Goal: Transaction & Acquisition: Purchase product/service

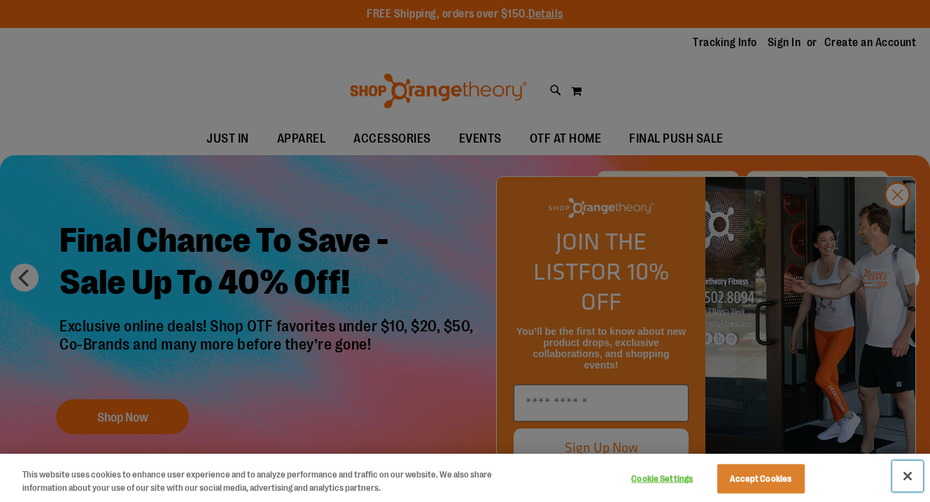
click at [905, 475] on button "Close" at bounding box center [907, 476] width 31 height 31
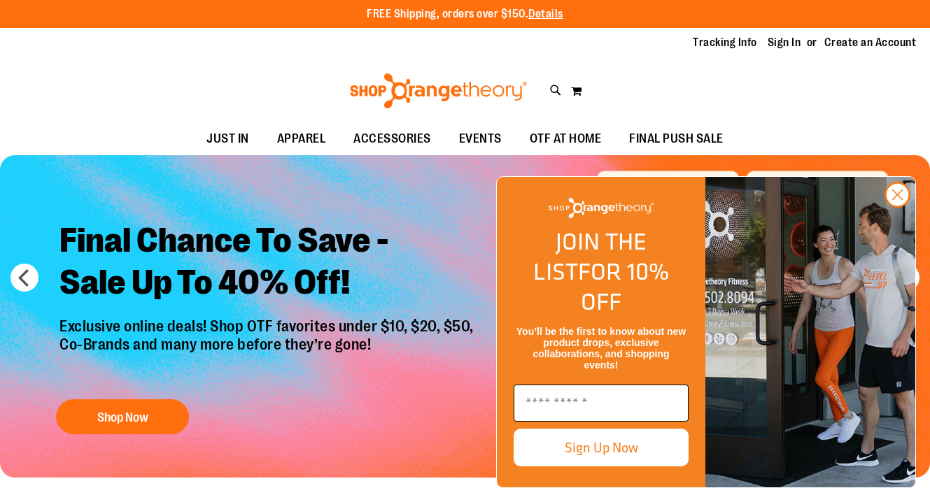
click at [633, 399] on input "Enter email" at bounding box center [601, 403] width 175 height 37
type input "**********"
click at [613, 460] on button "Sign Up Now" at bounding box center [601, 448] width 175 height 38
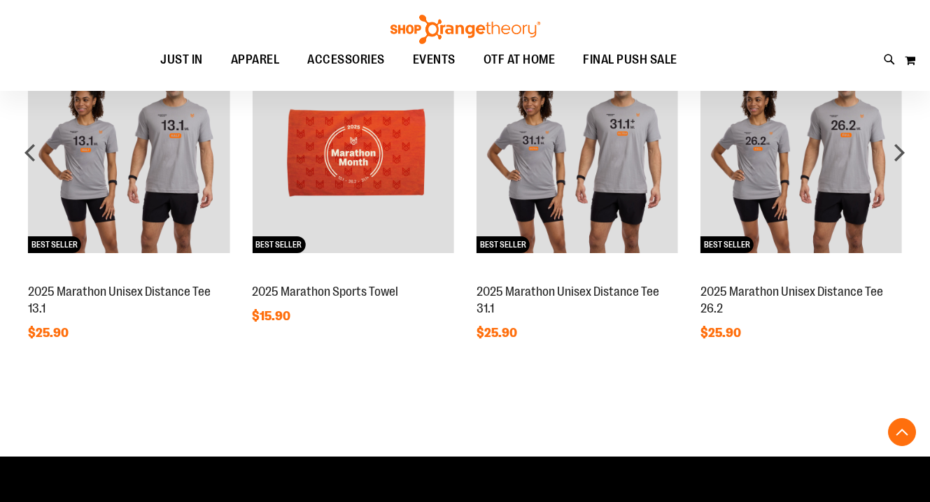
scroll to position [1000, 0]
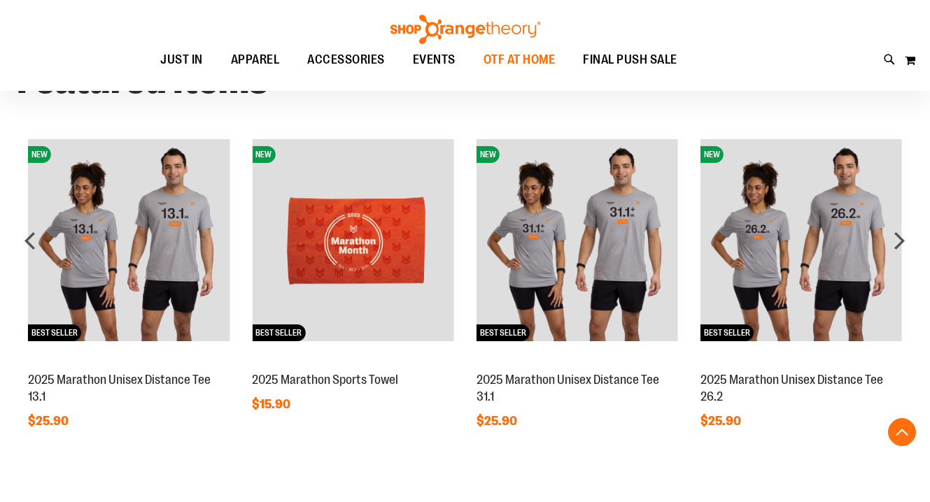
click at [514, 52] on span "OTF AT HOME" at bounding box center [520, 59] width 72 height 31
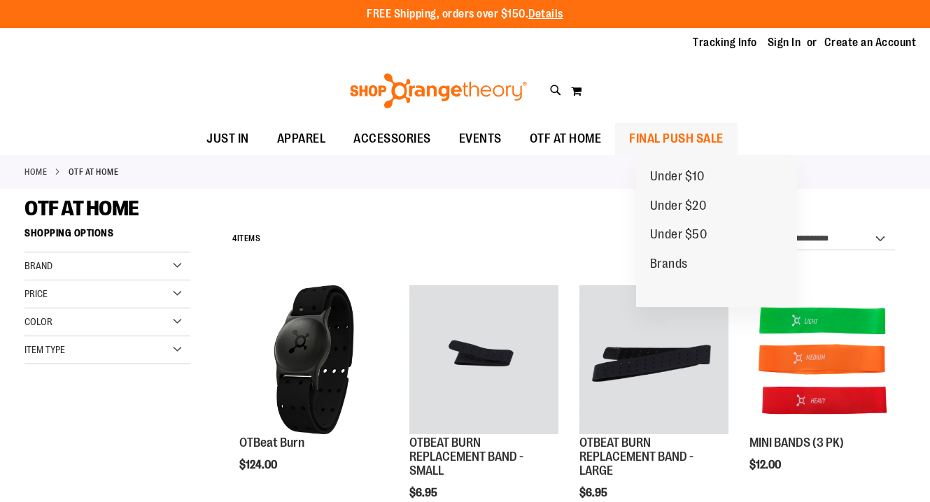
click at [687, 131] on span "FINAL PUSH SALE" at bounding box center [676, 138] width 94 height 31
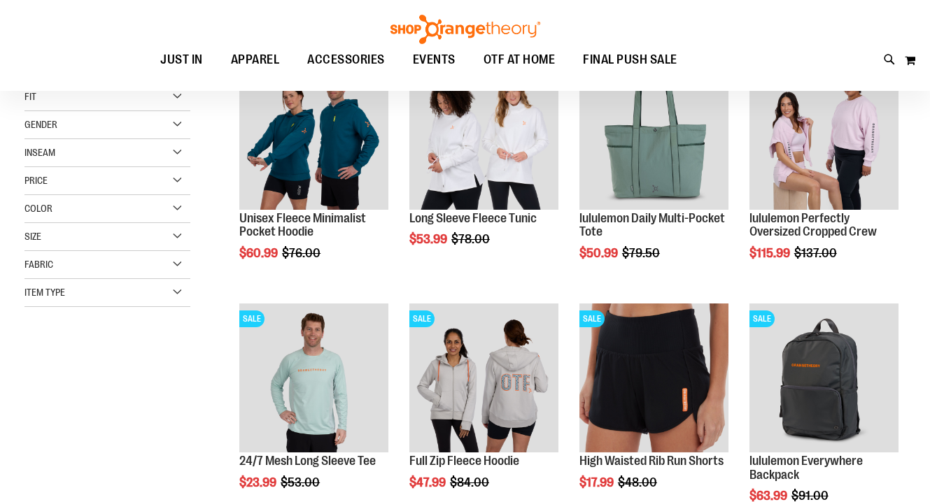
scroll to position [265, 0]
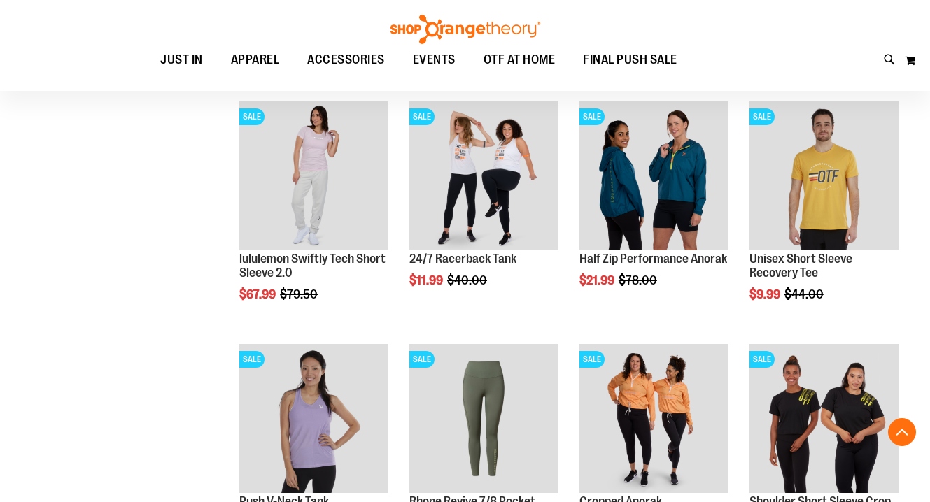
scroll to position [829, 0]
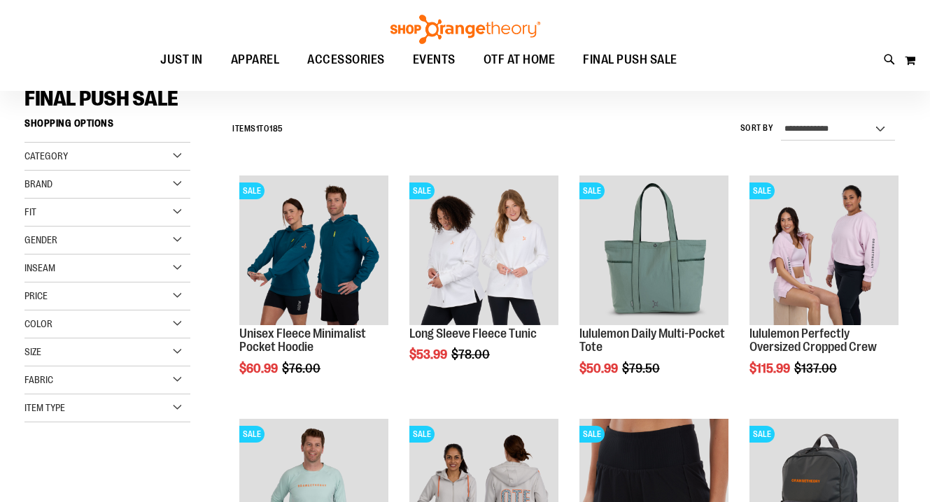
scroll to position [44, 0]
